Goal: Information Seeking & Learning: Check status

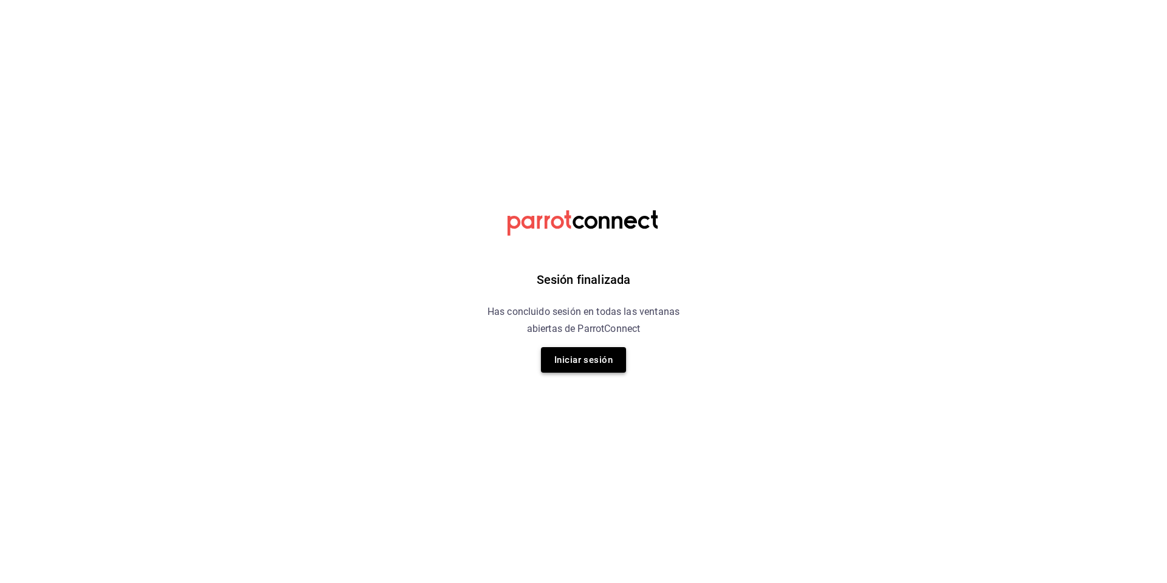
click at [590, 365] on button "Iniciar sesión" at bounding box center [583, 360] width 85 height 26
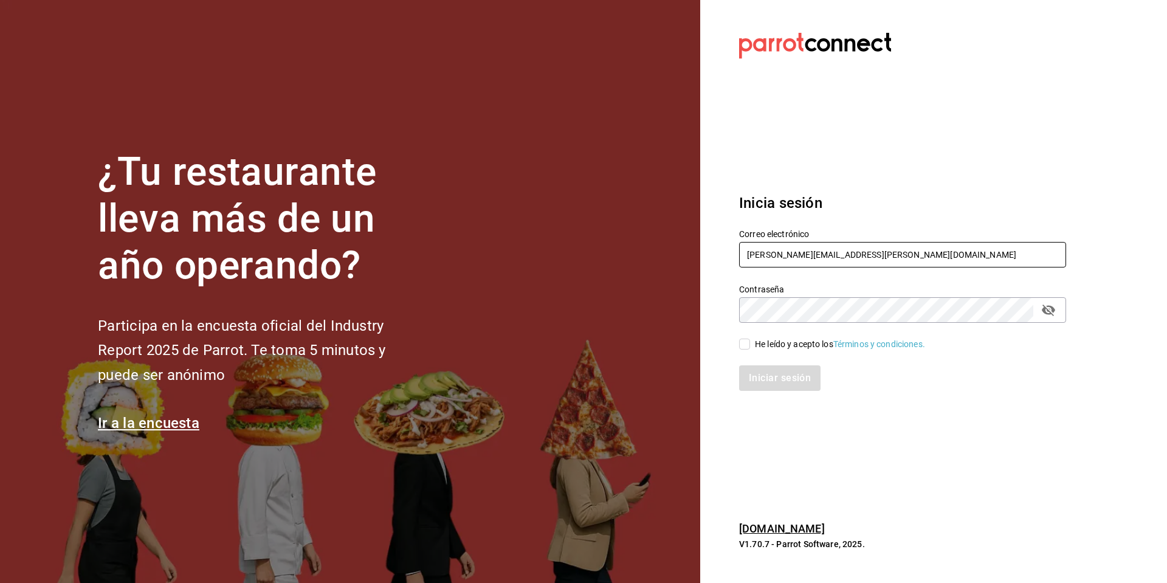
type input "isaac.diaz.m85@gmail.com"
click at [740, 343] on input "He leído y acepto los Términos y condiciones." at bounding box center [744, 344] width 11 height 11
click at [746, 348] on input "He leído y acepto los Términos y condiciones." at bounding box center [744, 344] width 11 height 11
click at [737, 342] on div "He leído y acepto los Términos y condiciones." at bounding box center [896, 337] width 342 height 28
click at [746, 343] on input "He leído y acepto los Términos y condiciones." at bounding box center [744, 344] width 11 height 11
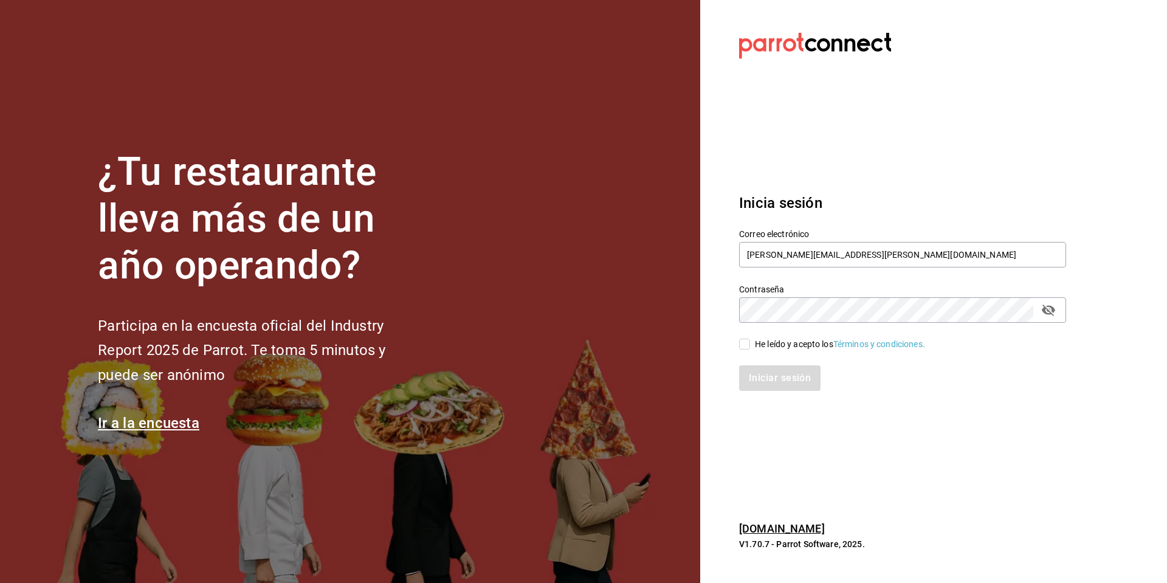
checkbox input "true"
click at [756, 374] on button "Iniciar sesión" at bounding box center [780, 378] width 83 height 26
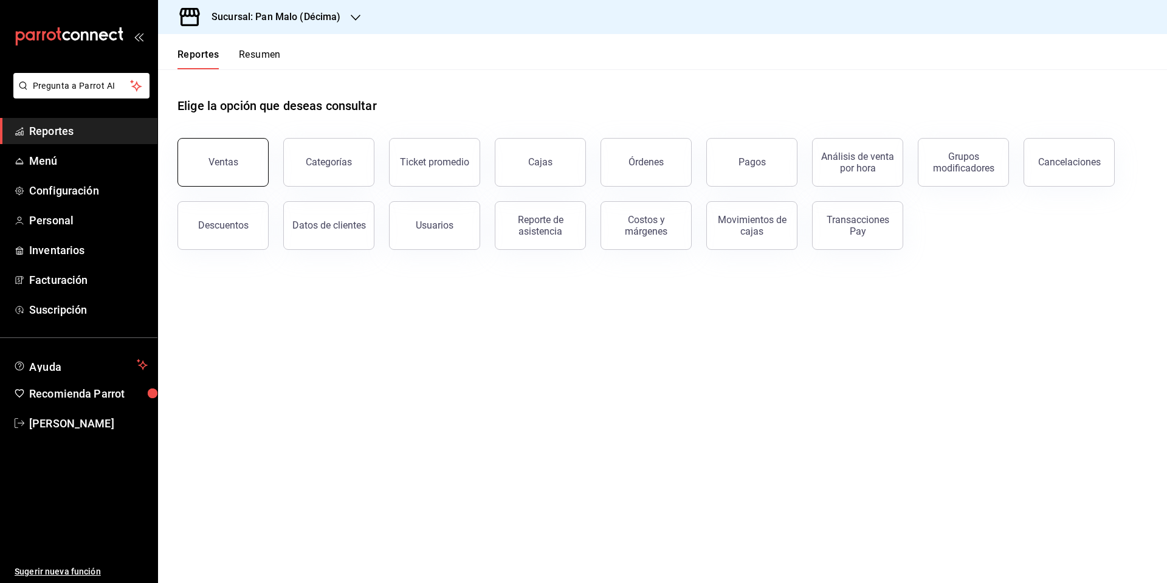
click at [240, 169] on button "Ventas" at bounding box center [223, 162] width 91 height 49
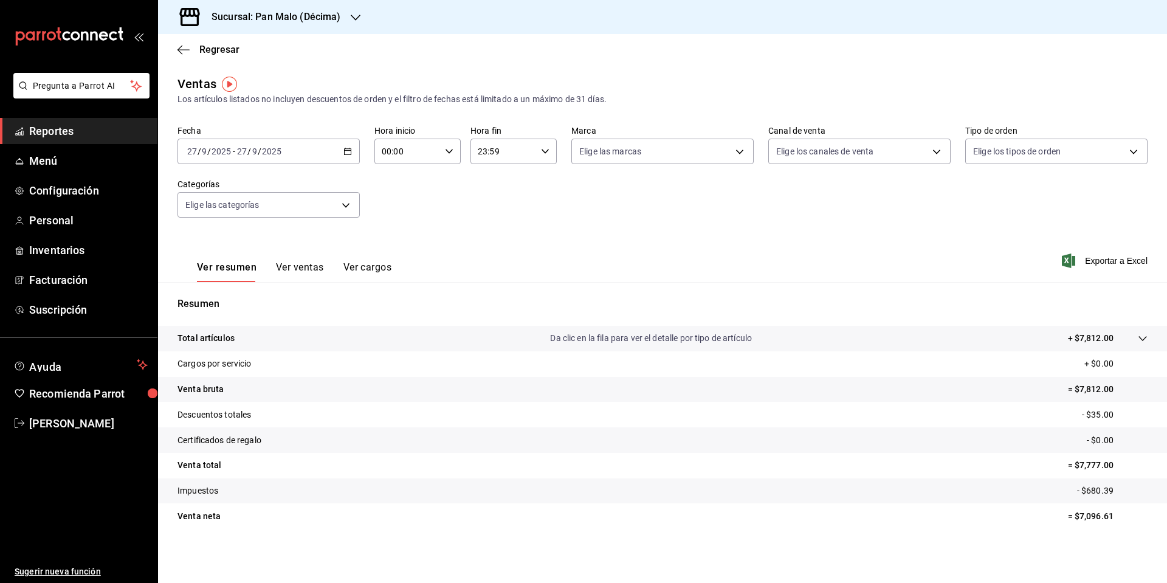
click at [344, 153] on \(Stroke\) "button" at bounding box center [347, 151] width 7 height 7
click at [238, 294] on span "Rango de fechas" at bounding box center [235, 297] width 94 height 13
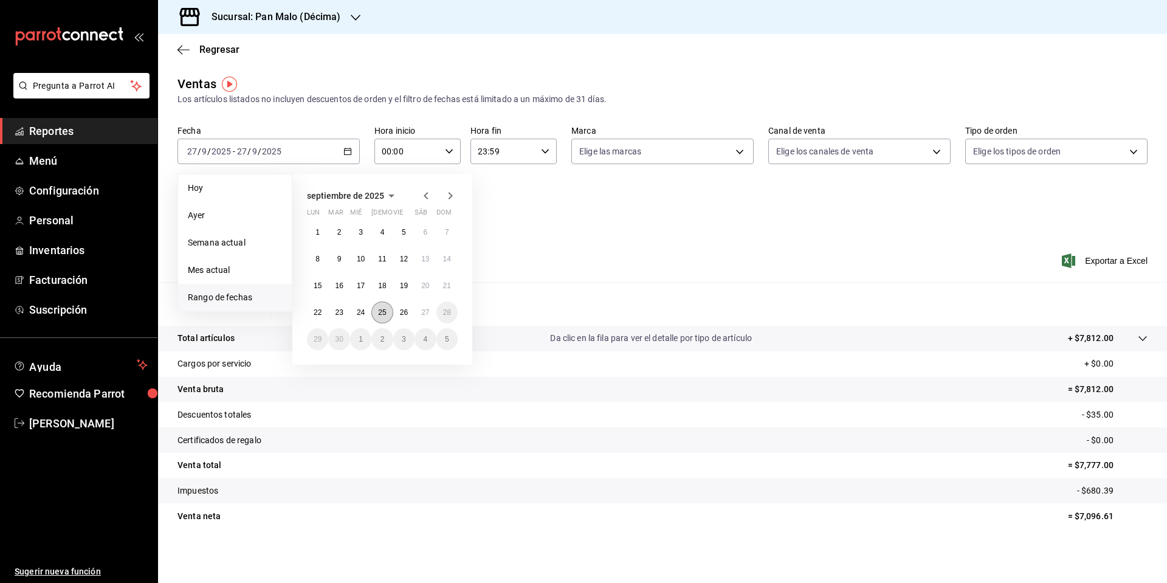
click at [382, 313] on abbr "25" at bounding box center [382, 312] width 8 height 9
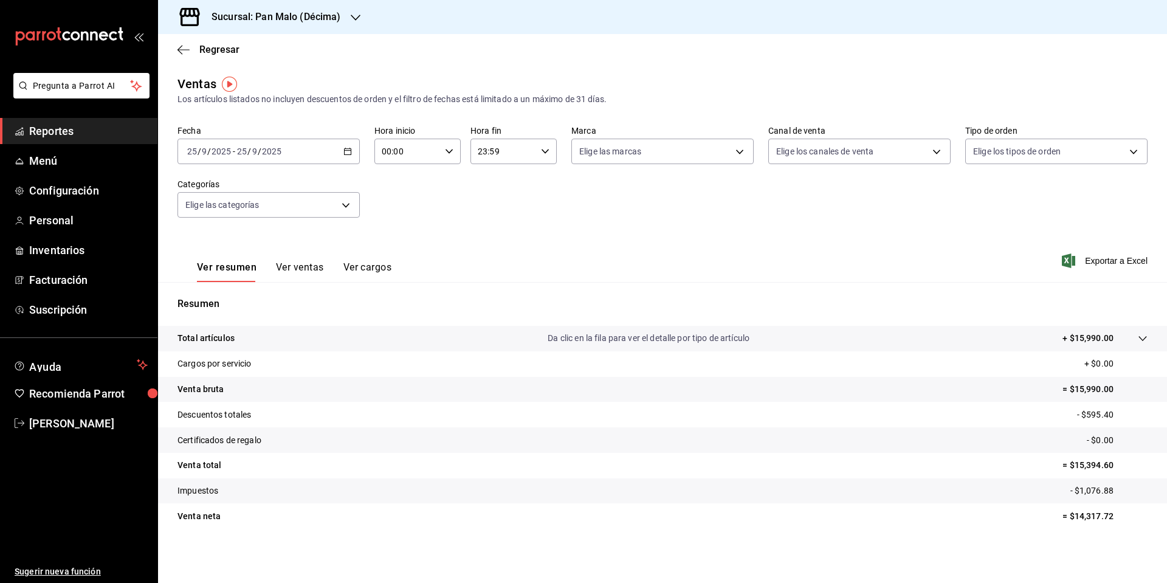
click at [307, 265] on button "Ver ventas" at bounding box center [300, 271] width 48 height 21
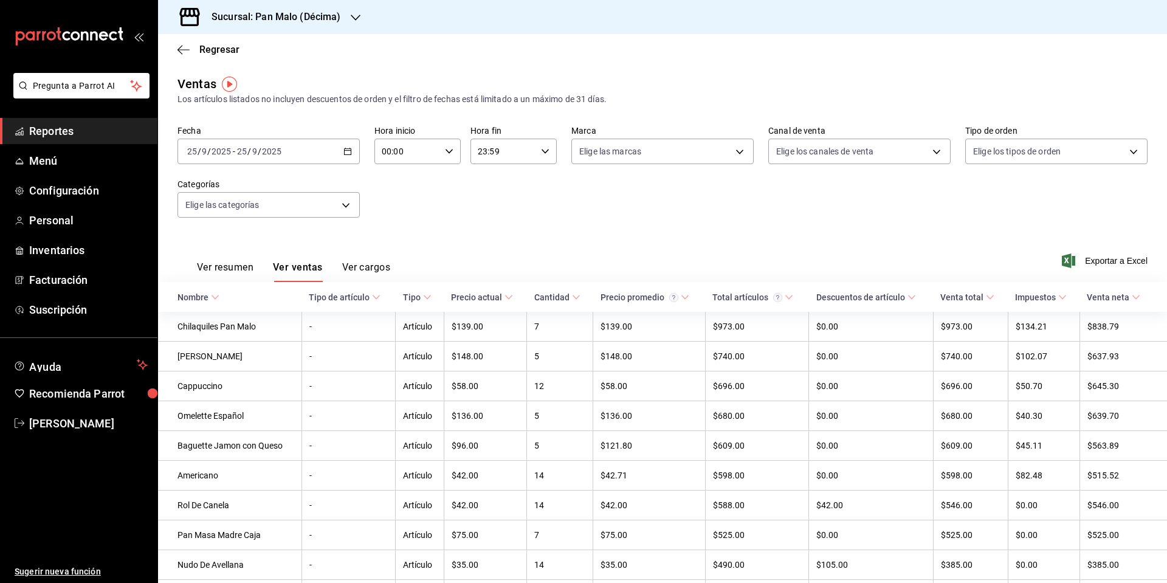
click at [364, 267] on button "Ver cargos" at bounding box center [366, 271] width 49 height 21
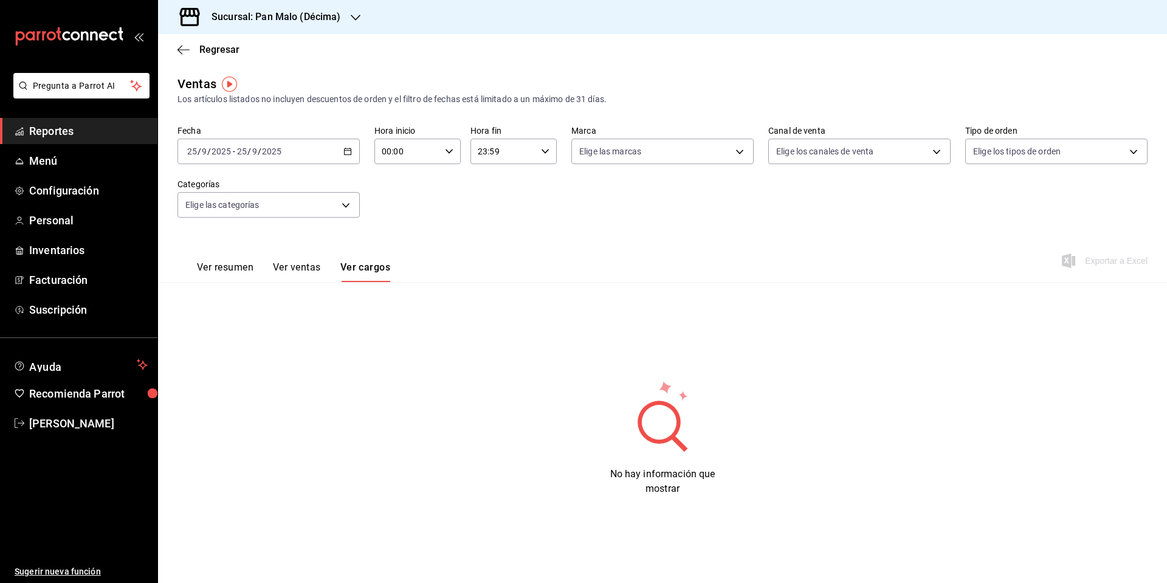
click at [209, 264] on button "Ver resumen" at bounding box center [225, 271] width 57 height 21
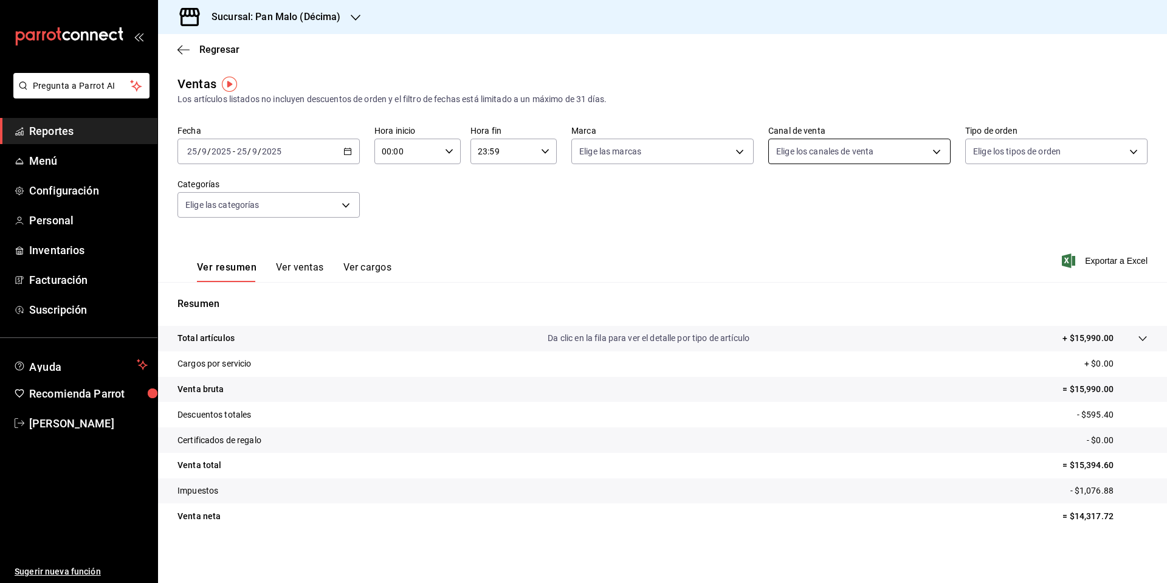
click at [847, 163] on body "Pregunta a Parrot AI Reportes Menú Configuración Personal Inventarios Facturaci…" at bounding box center [583, 291] width 1167 height 583
click at [996, 152] on div at bounding box center [583, 291] width 1167 height 583
click at [996, 152] on div "Ver todos Punto de venta Uber Eats Rappi DiDi Food Pedidos Online" at bounding box center [583, 291] width 1167 height 583
click at [996, 152] on body "Pregunta a Parrot AI Reportes Menú Configuración Personal Inventarios Facturaci…" at bounding box center [583, 291] width 1167 height 583
click at [275, 215] on div at bounding box center [583, 291] width 1167 height 583
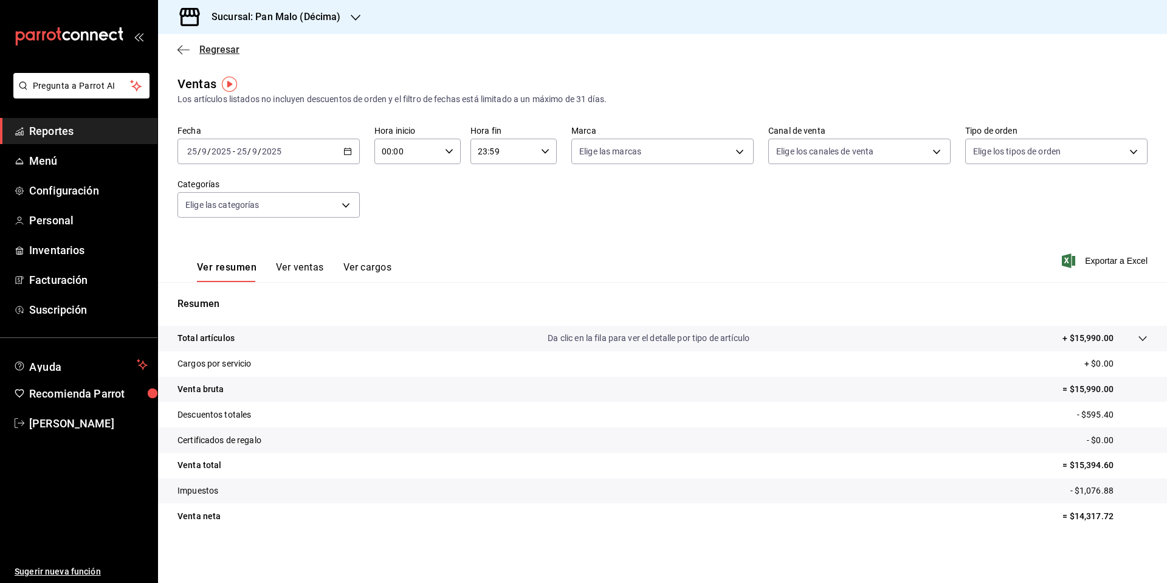
click at [178, 50] on icon "button" at bounding box center [184, 49] width 12 height 11
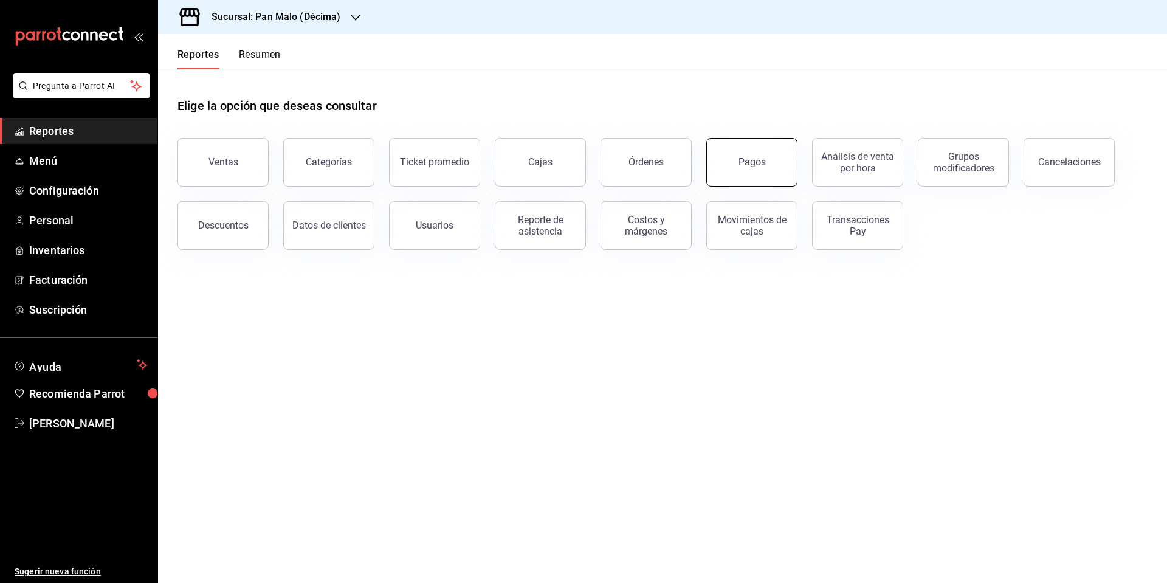
click at [748, 170] on button "Pagos" at bounding box center [751, 162] width 91 height 49
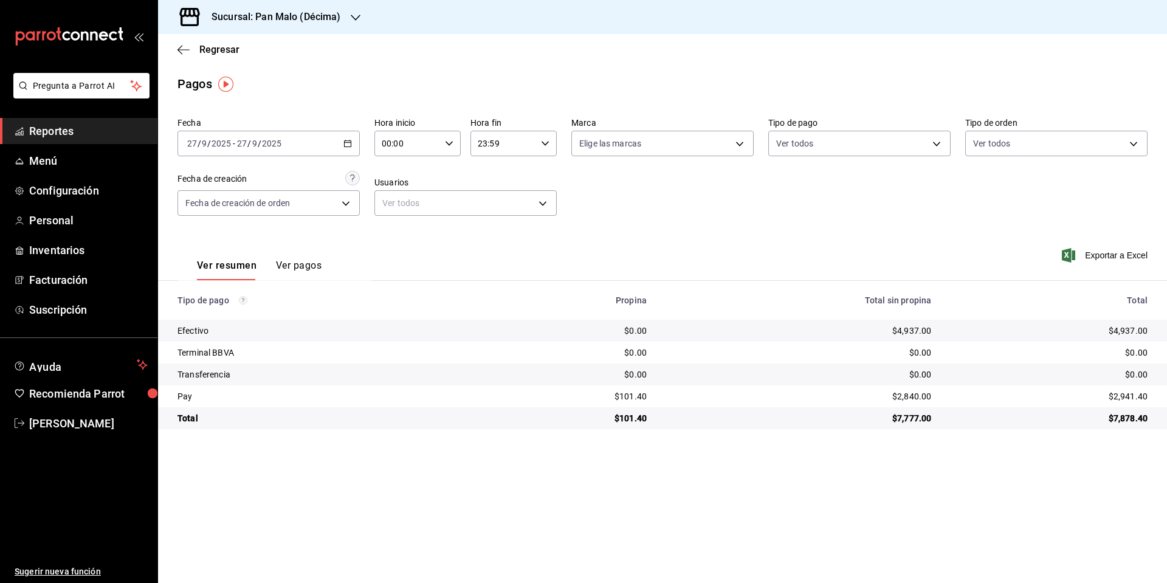
click at [350, 143] on icon "button" at bounding box center [347, 143] width 9 height 9
click at [228, 313] on span "Rango de fechas" at bounding box center [235, 317] width 94 height 13
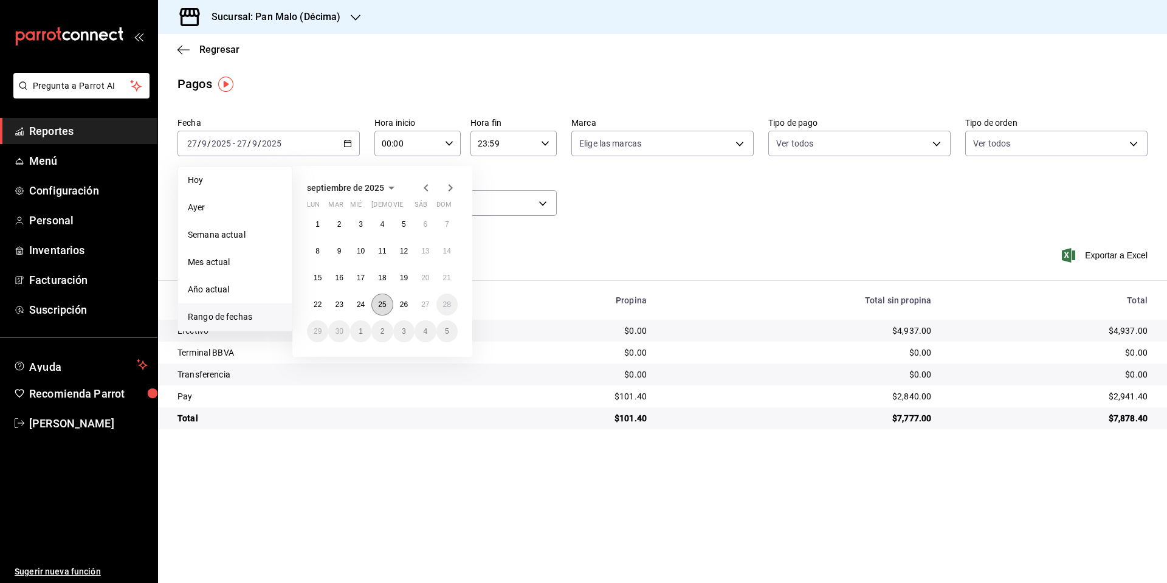
scroll to position [0, 1]
click at [379, 306] on abbr "25" at bounding box center [382, 304] width 8 height 9
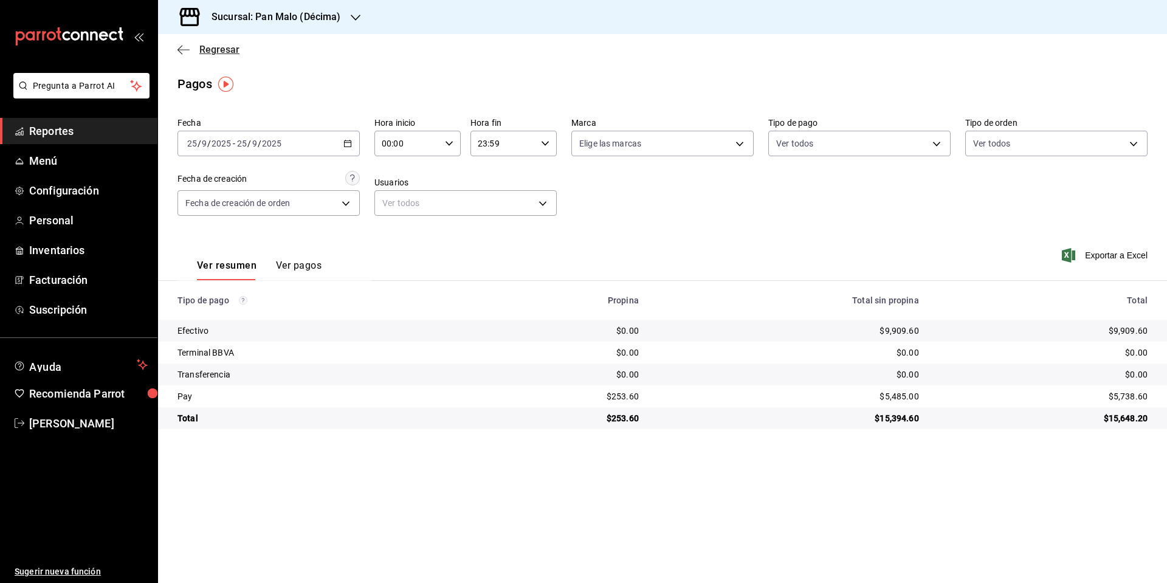
click at [186, 50] on icon "button" at bounding box center [184, 49] width 12 height 1
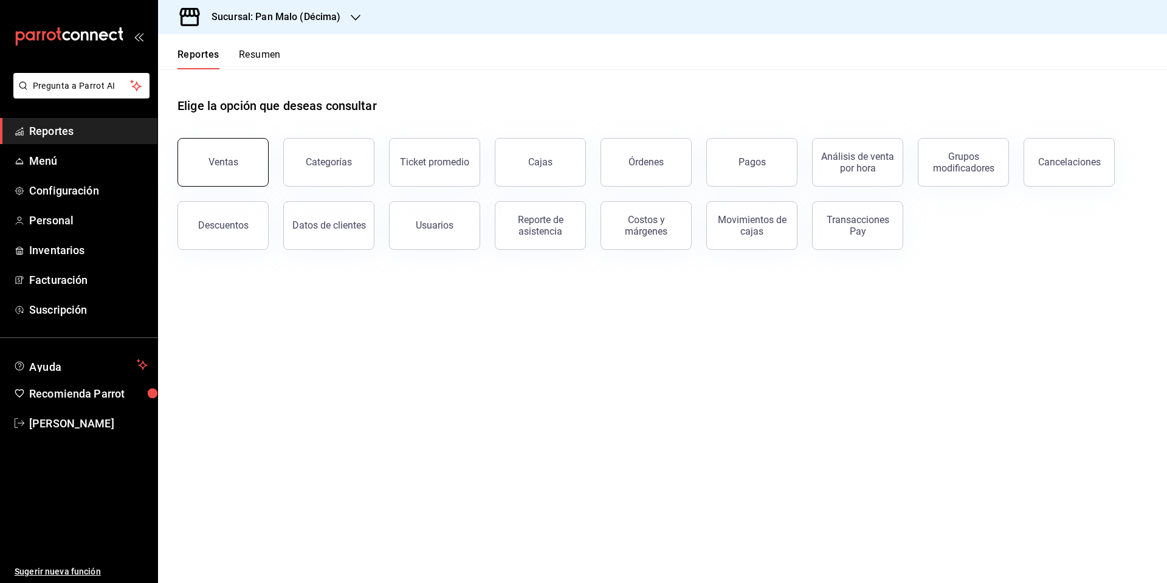
click at [212, 153] on button "Ventas" at bounding box center [223, 162] width 91 height 49
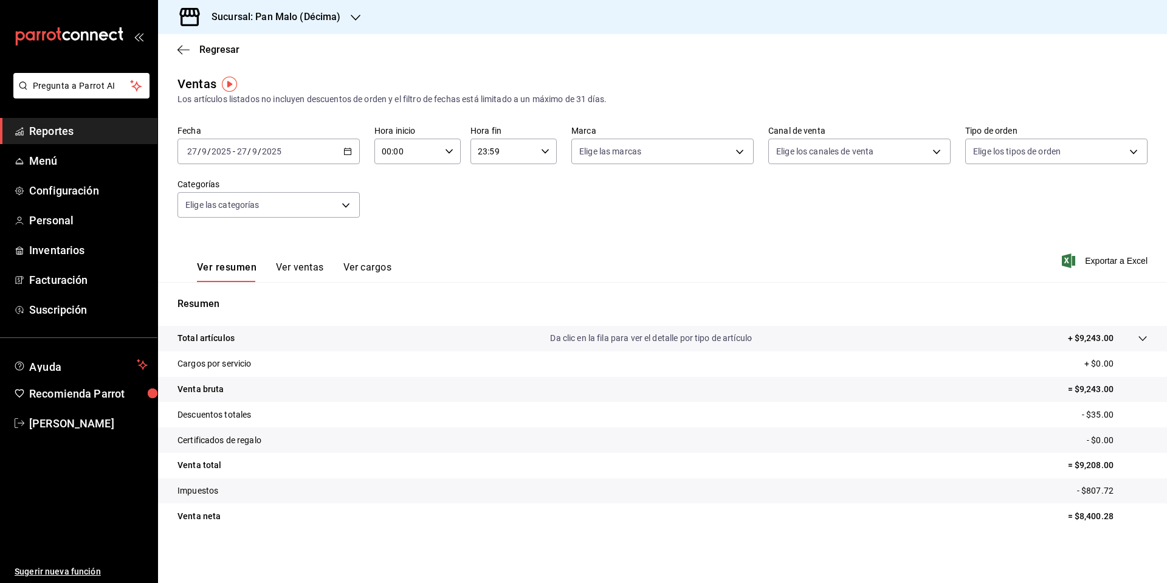
click at [348, 153] on icon "button" at bounding box center [347, 151] width 9 height 9
click at [207, 292] on span "Rango de fechas" at bounding box center [235, 297] width 94 height 13
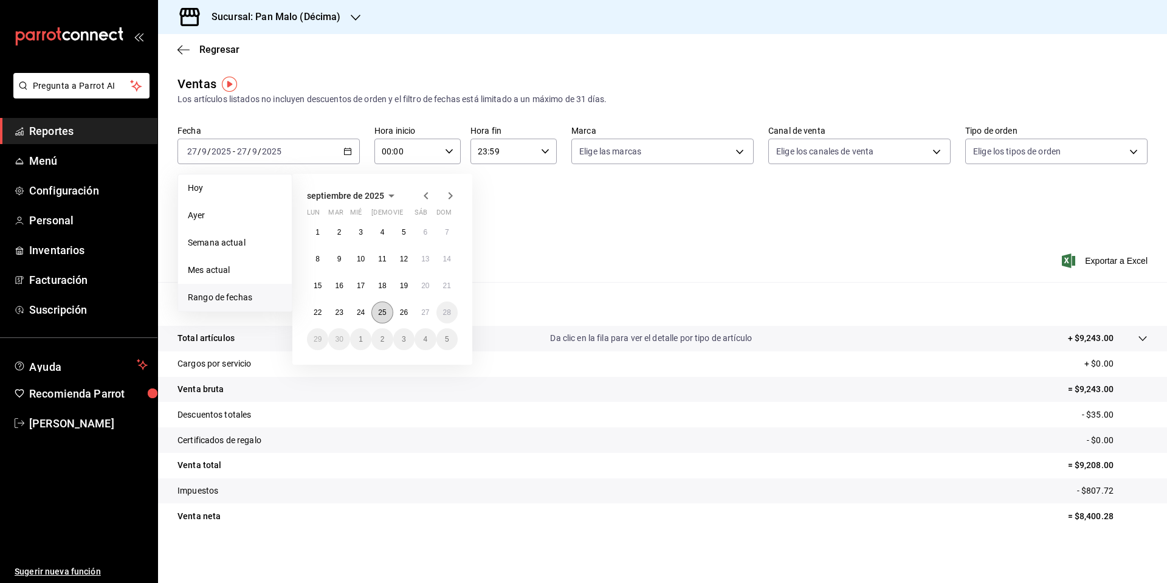
click at [382, 309] on abbr "25" at bounding box center [382, 312] width 8 height 9
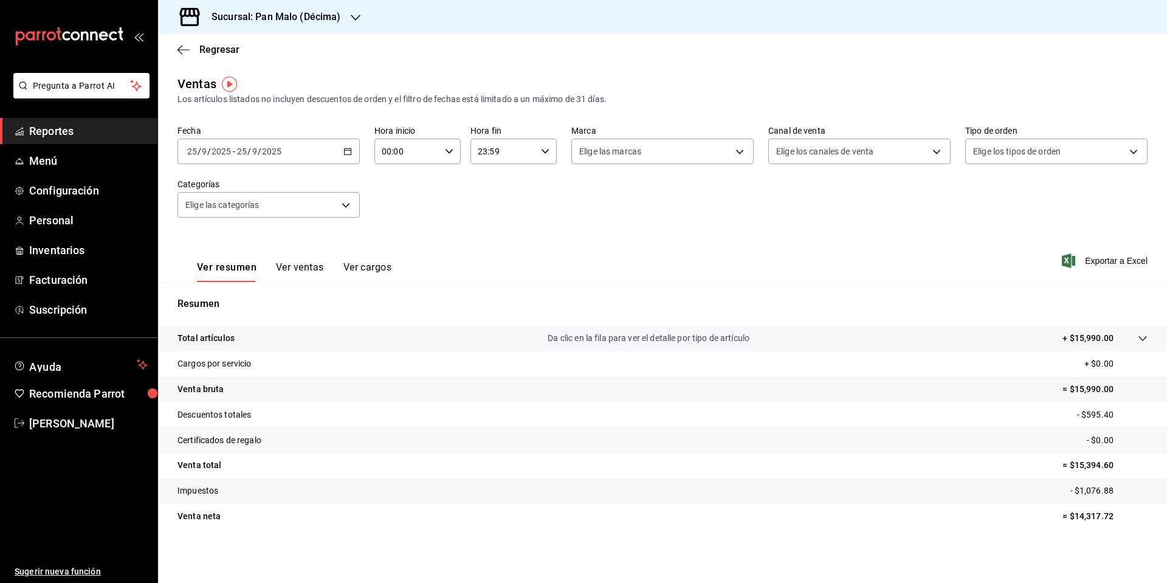
click at [351, 150] on \(Stroke\) "button" at bounding box center [347, 151] width 7 height 7
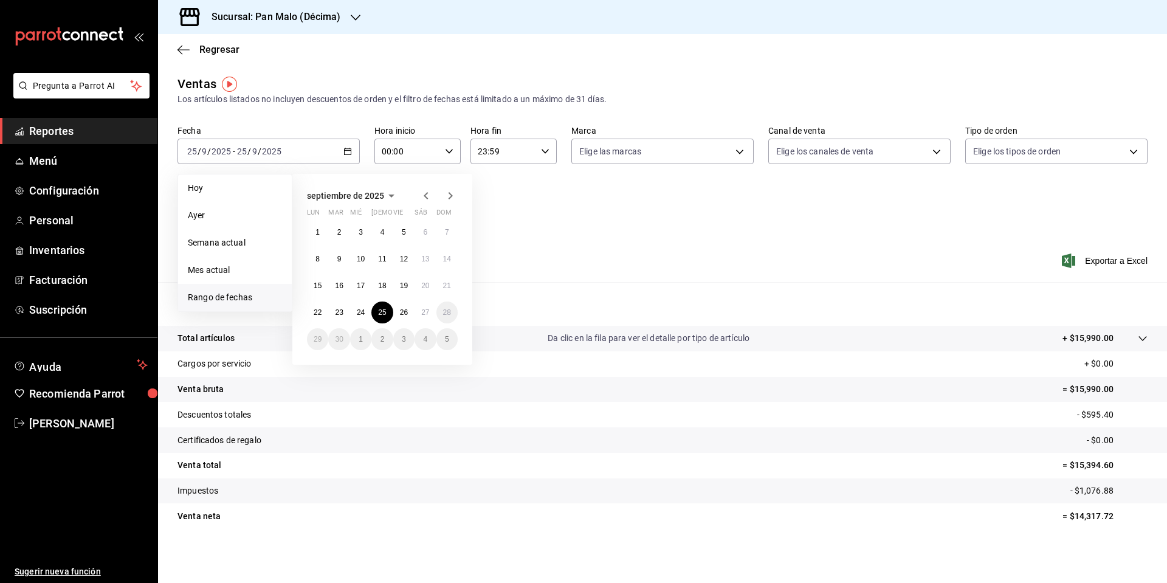
click at [351, 21] on icon "button" at bounding box center [356, 18] width 10 height 10
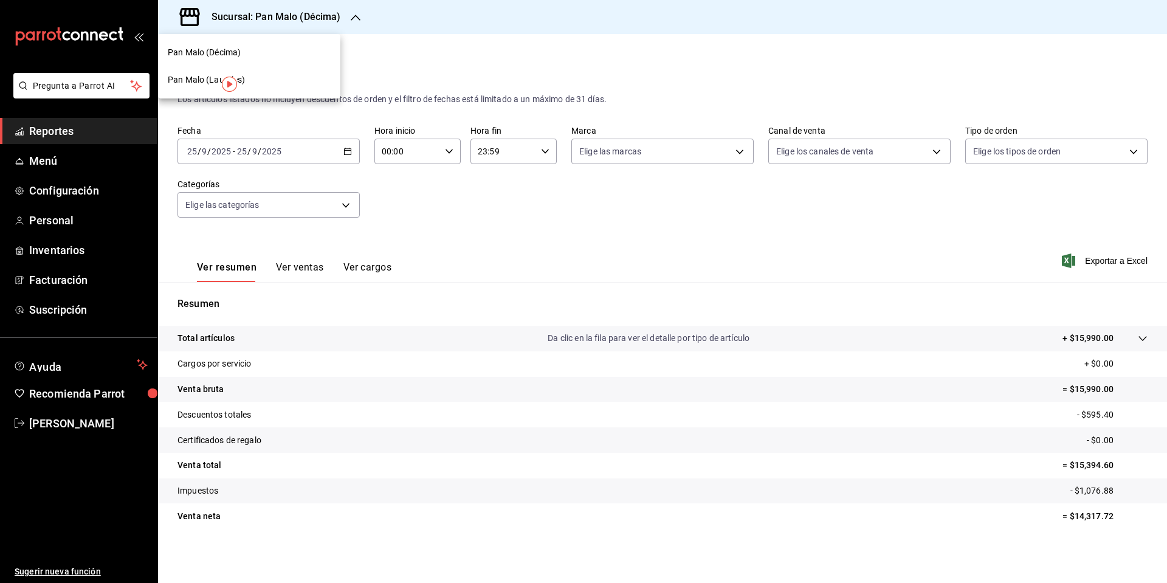
click at [209, 76] on span "Pan Malo (Laureles)" at bounding box center [207, 80] width 78 height 13
click at [184, 52] on icon "button" at bounding box center [184, 49] width 12 height 11
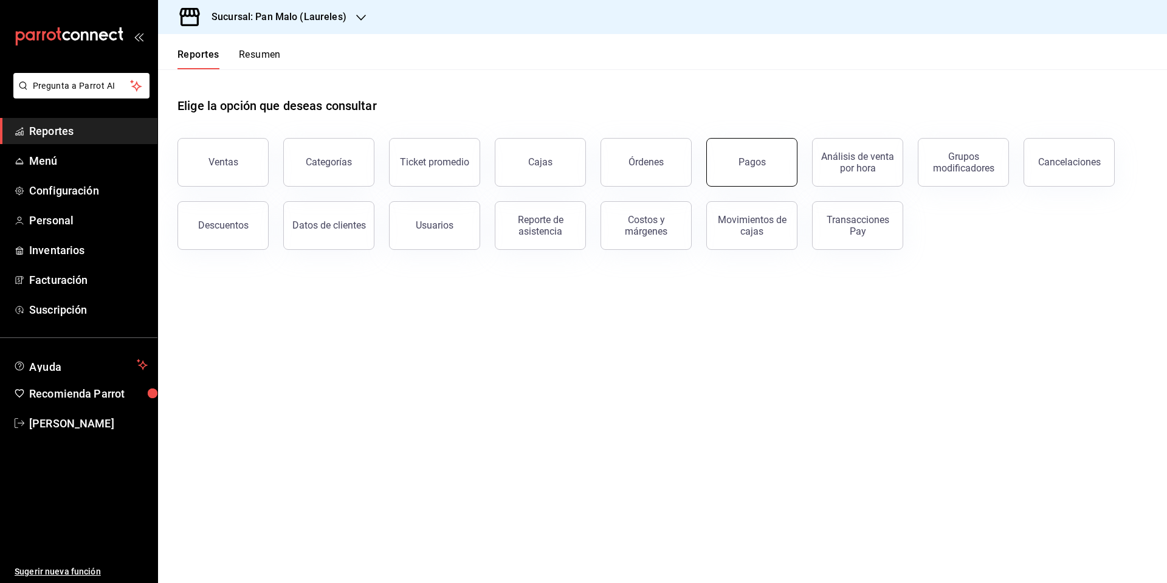
click at [728, 156] on button "Pagos" at bounding box center [751, 162] width 91 height 49
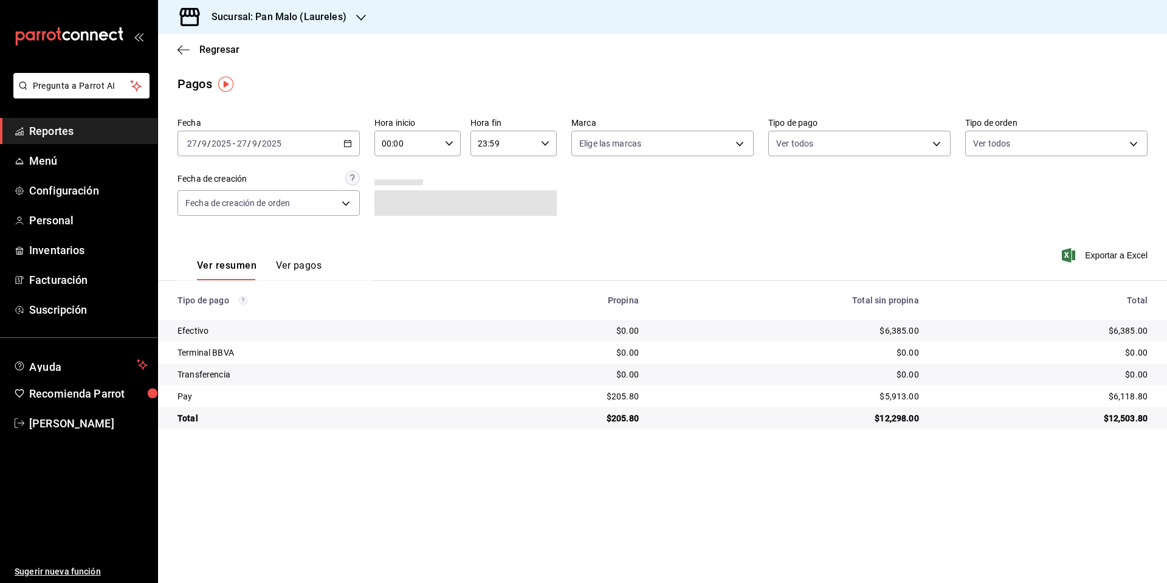
click at [345, 143] on \(Stroke\) "button" at bounding box center [348, 142] width 7 height 1
click at [228, 312] on span "Rango de fechas" at bounding box center [235, 317] width 94 height 13
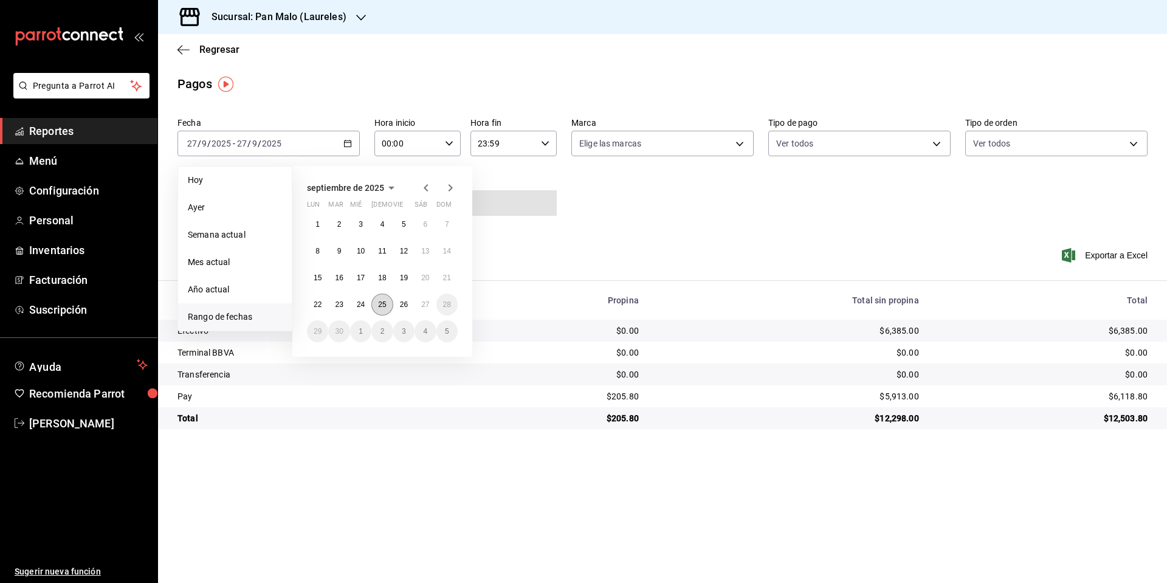
click at [384, 301] on abbr "25" at bounding box center [382, 304] width 8 height 9
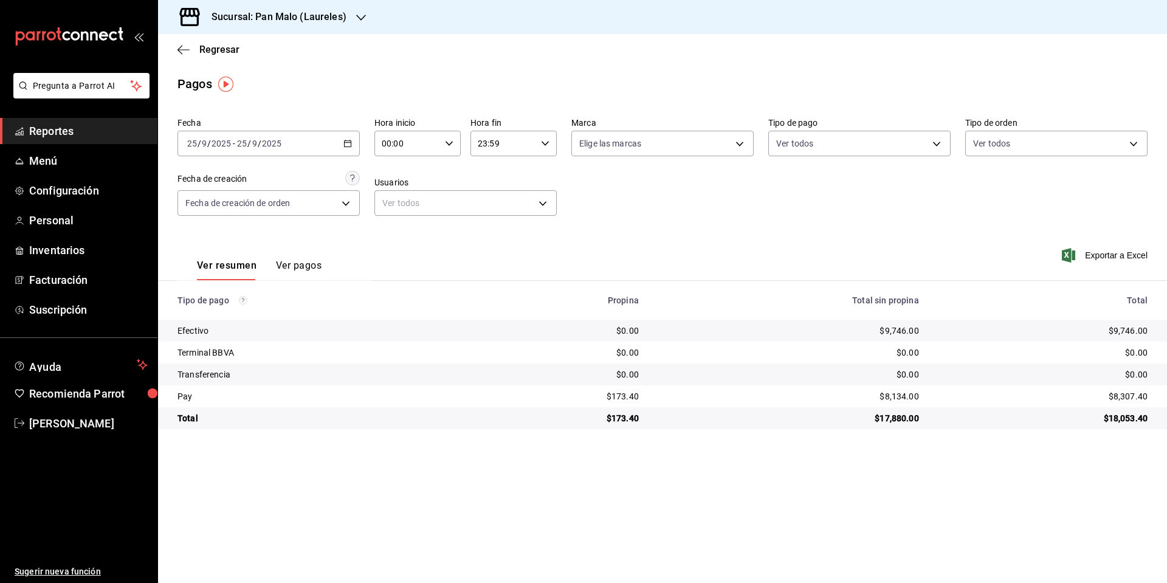
click at [346, 139] on div "[DATE] [DATE] - [DATE] [DATE]" at bounding box center [269, 144] width 182 height 26
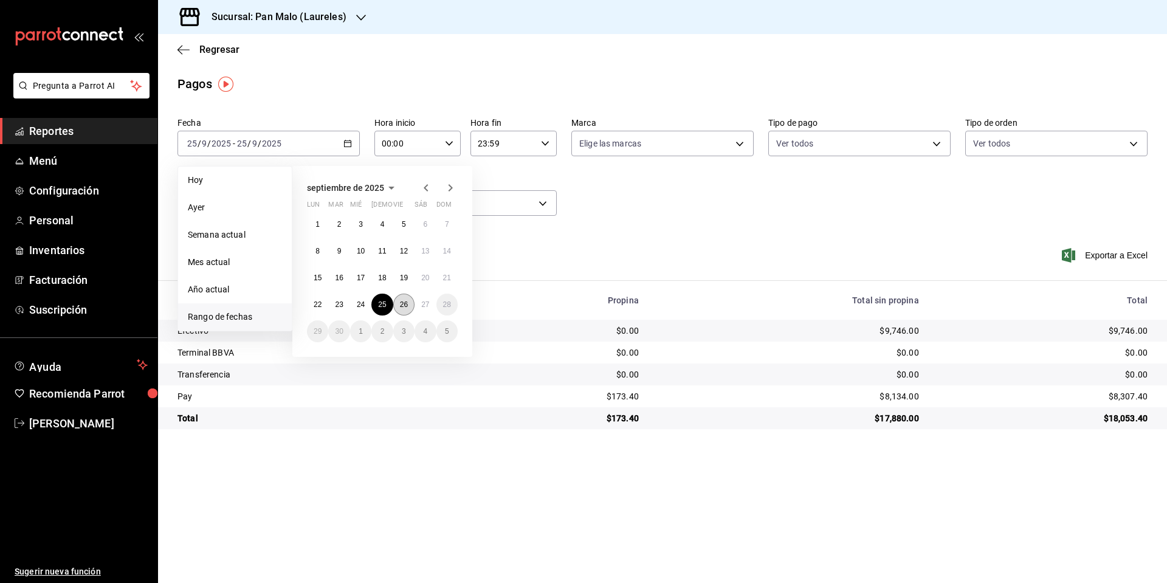
click at [401, 306] on abbr "26" at bounding box center [404, 304] width 8 height 9
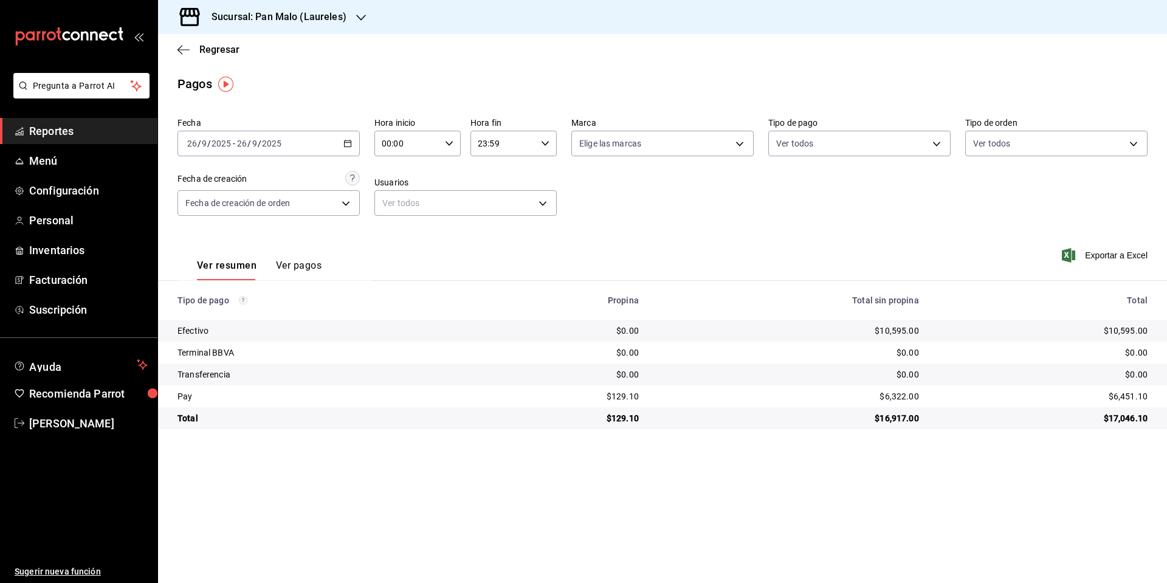
click at [317, 13] on h3 "Sucursal: Pan Malo (Laureles)" at bounding box center [274, 17] width 145 height 15
click at [269, 53] on div "Pan Malo (Décima)" at bounding box center [249, 52] width 163 height 13
